Goal: Check status: Check status

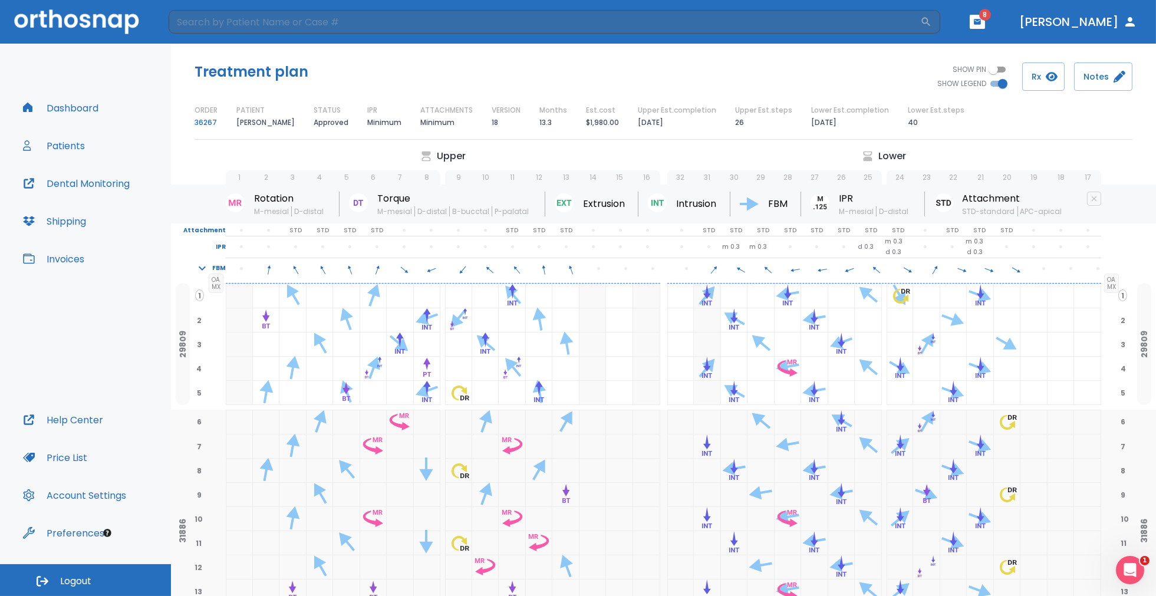
scroll to position [826, 0]
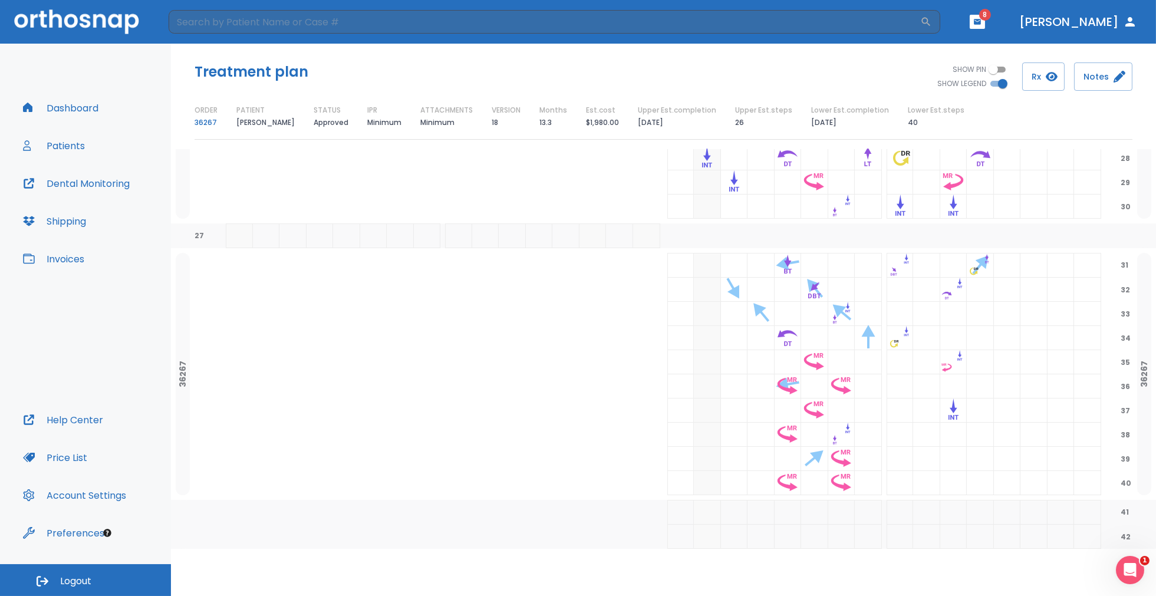
click at [991, 15] on span "8" at bounding box center [985, 15] width 12 height 12
click at [982, 25] on icon "button" at bounding box center [978, 22] width 8 height 8
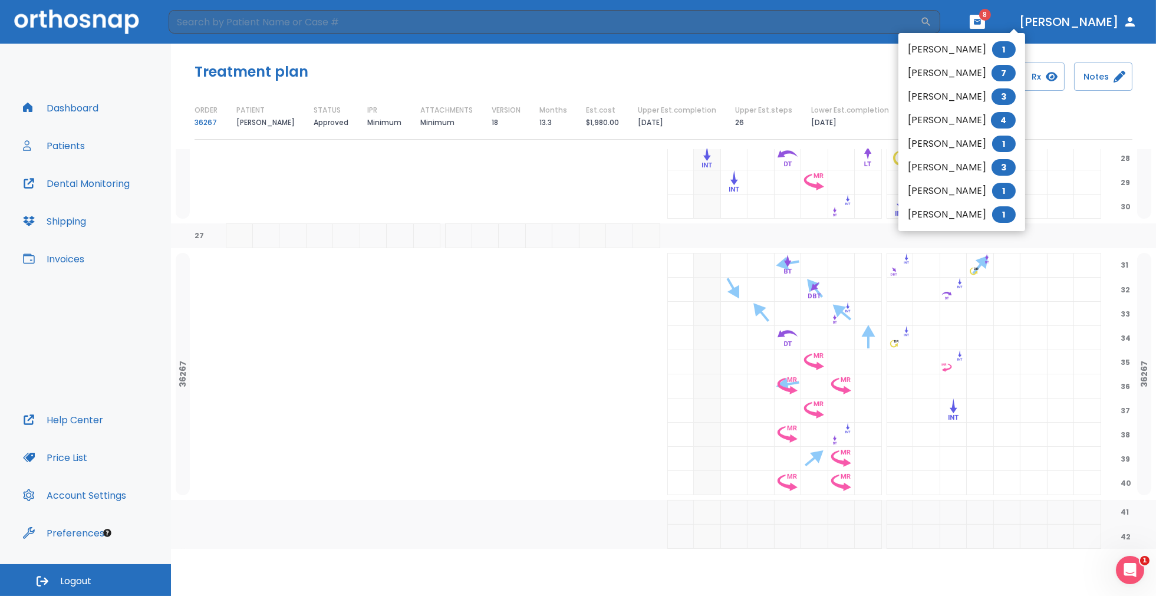
click at [975, 117] on li "[PERSON_NAME] 4" at bounding box center [962, 121] width 127 height 24
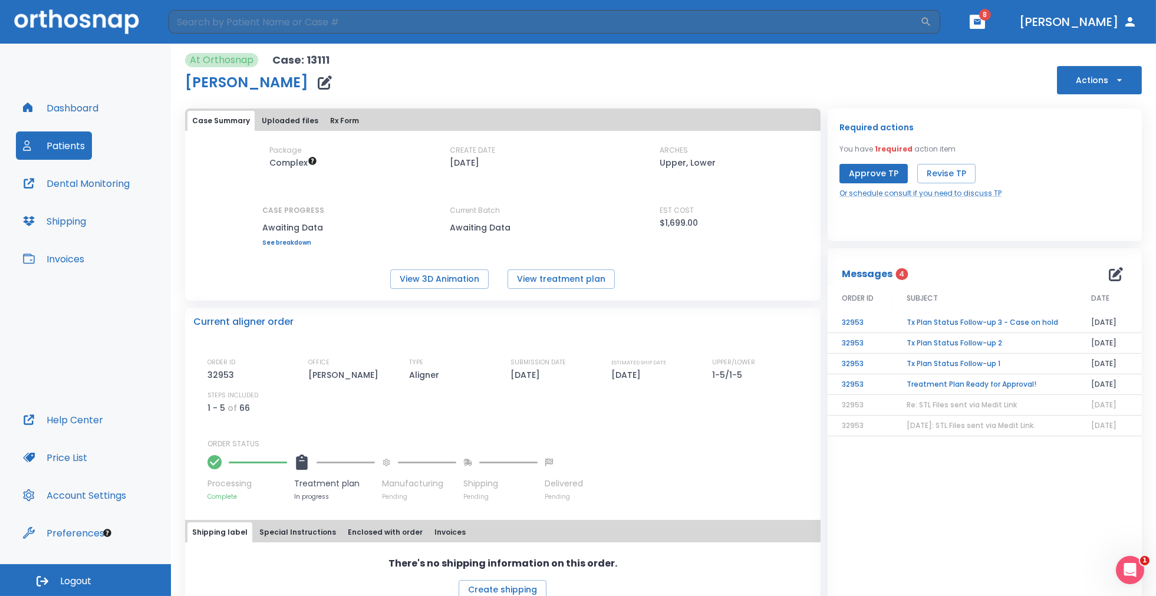
click at [968, 382] on td "Treatment Plan Ready for Approval!" at bounding box center [985, 384] width 185 height 21
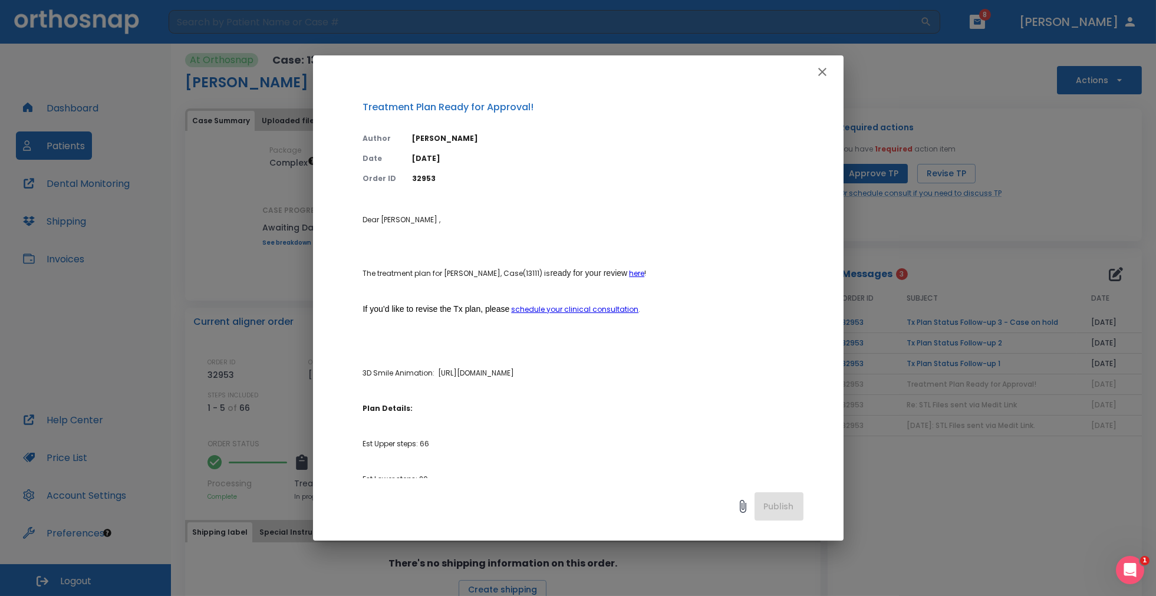
click at [820, 69] on icon "button" at bounding box center [822, 72] width 8 height 8
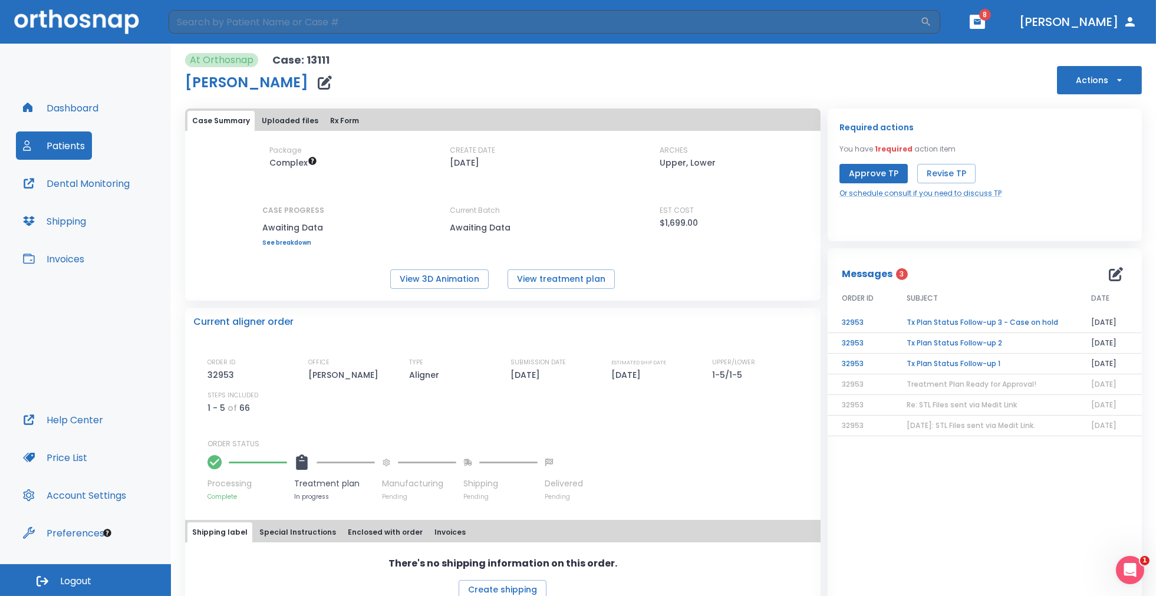
click at [946, 359] on td "Tx Plan Status Follow-up 1" at bounding box center [985, 364] width 185 height 21
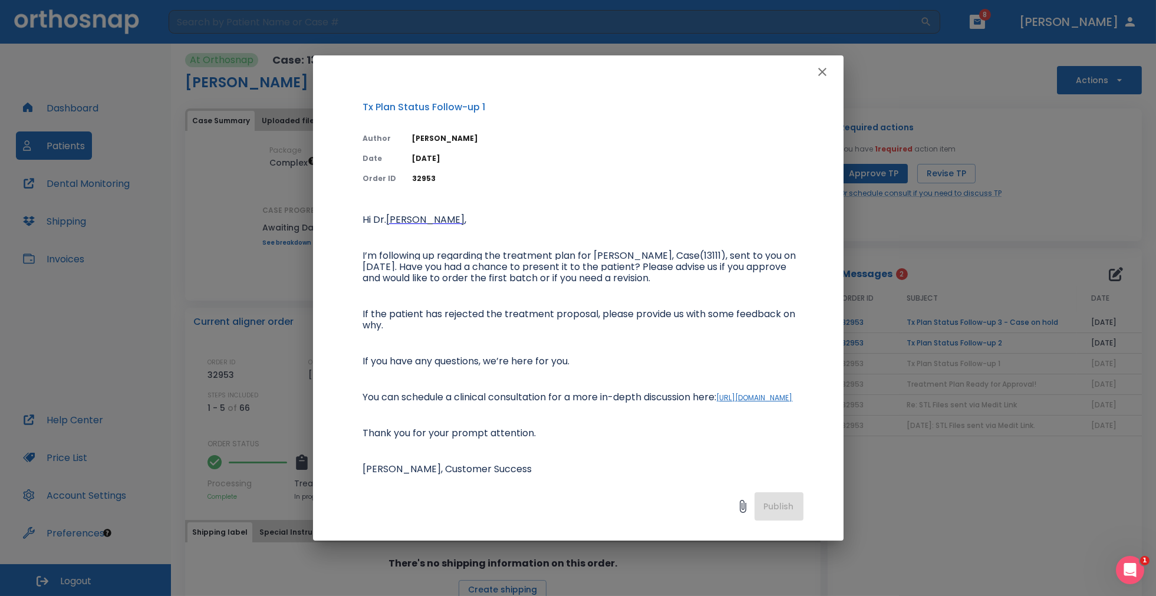
click at [820, 71] on icon "button" at bounding box center [823, 72] width 14 height 14
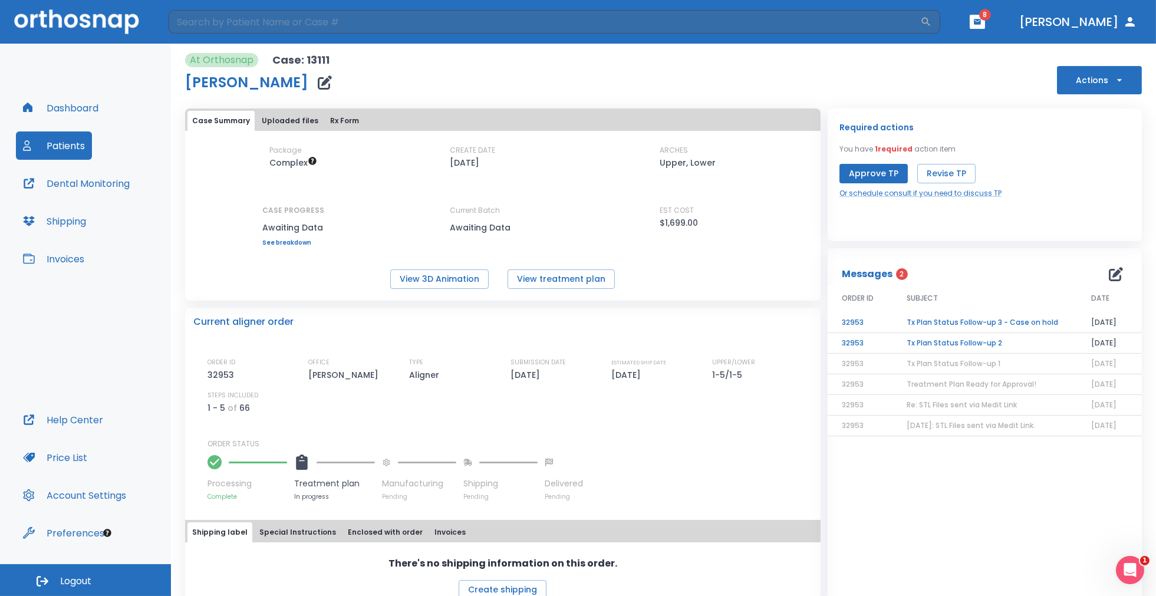
click at [949, 341] on td "Tx Plan Status Follow-up 2" at bounding box center [985, 343] width 185 height 21
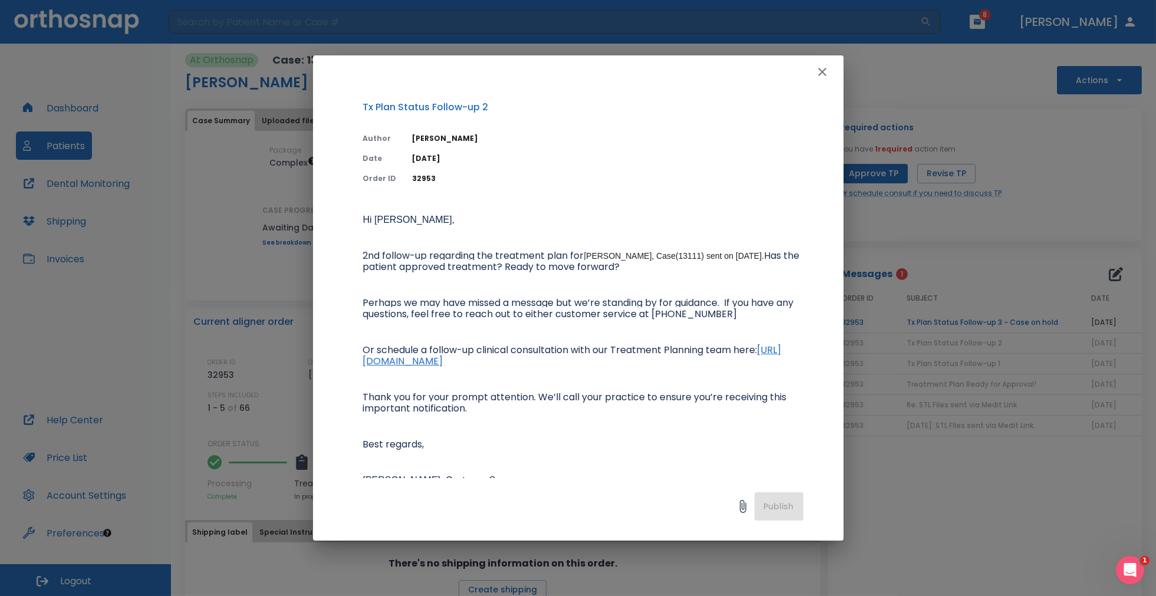
click at [821, 70] on icon "button" at bounding box center [822, 72] width 8 height 8
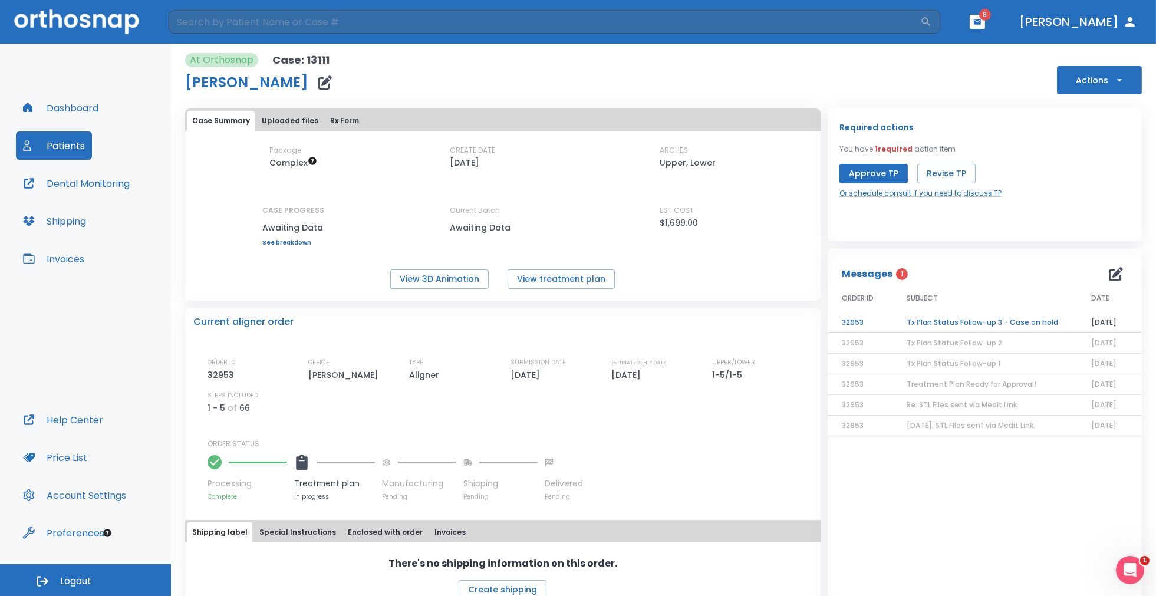
click at [933, 324] on td "Tx Plan Status Follow-up 3 - Case on hold" at bounding box center [985, 323] width 185 height 21
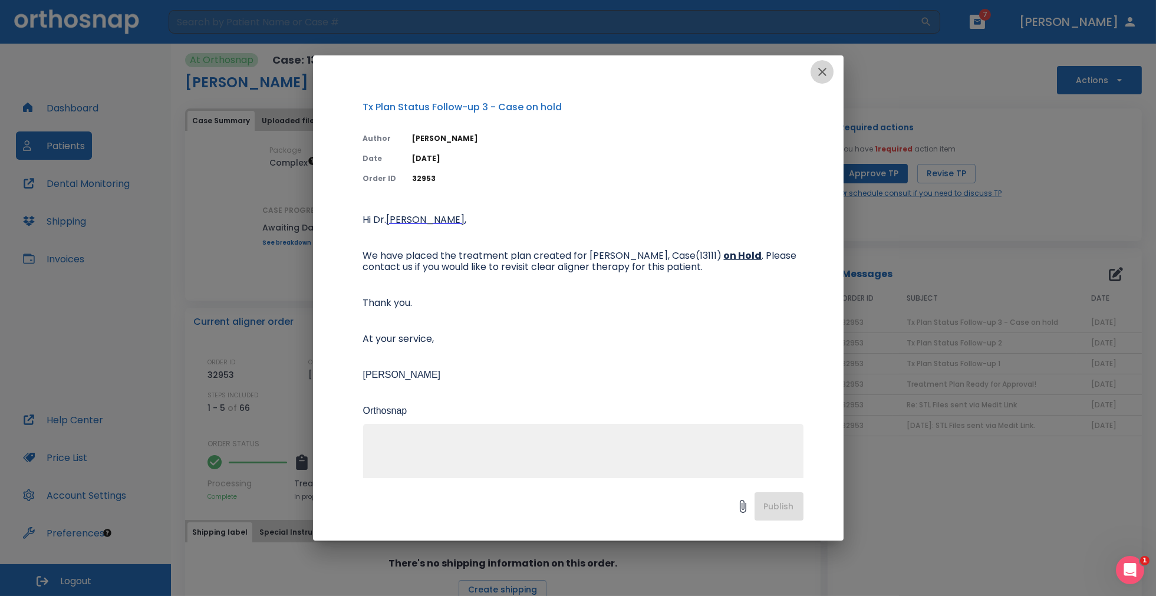
click at [818, 67] on icon "button" at bounding box center [823, 72] width 14 height 14
